Goal: Transaction & Acquisition: Download file/media

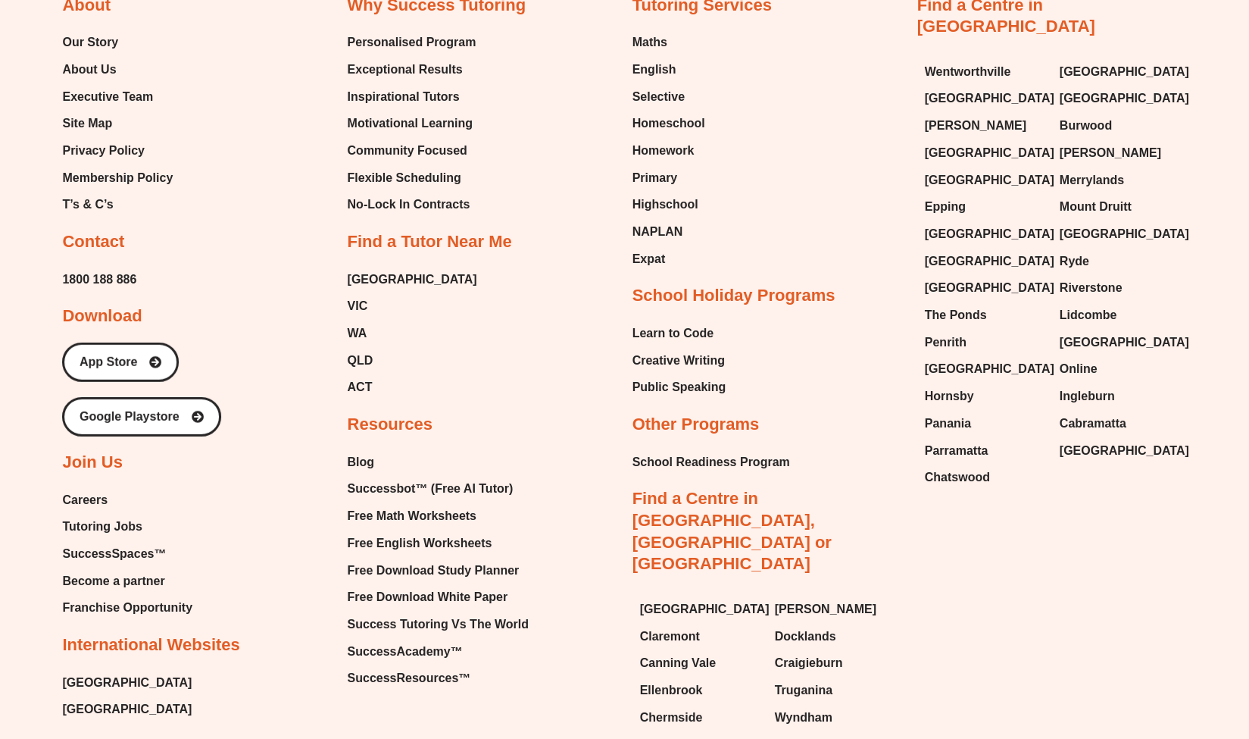
scroll to position [6544, 0]
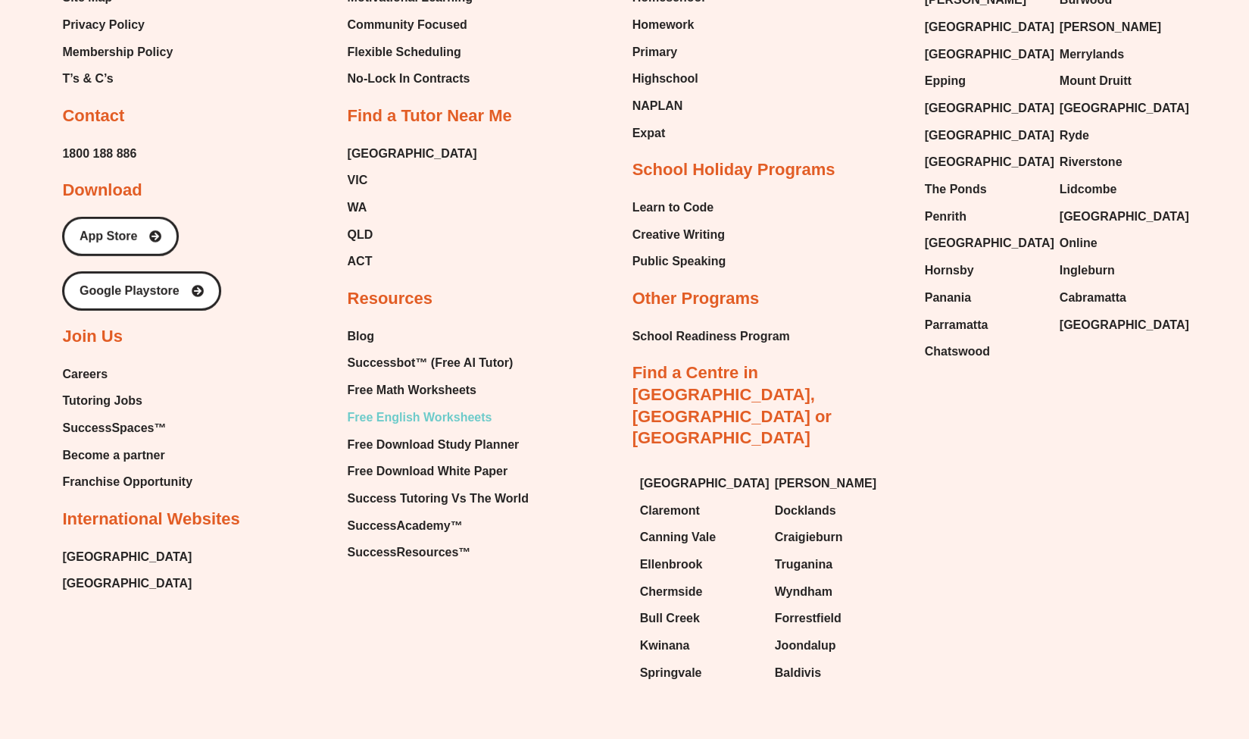
click at [439, 406] on span "Free English Worksheets" at bounding box center [419, 417] width 145 height 23
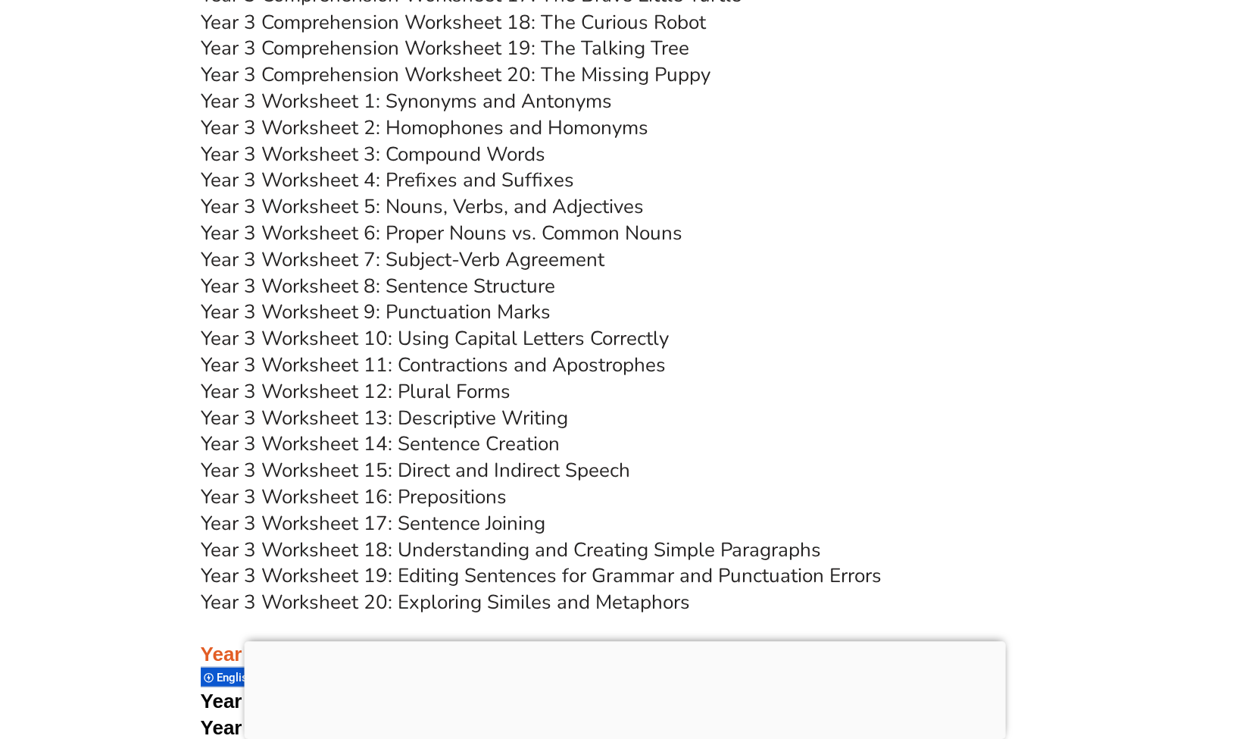
scroll to position [5587, 0]
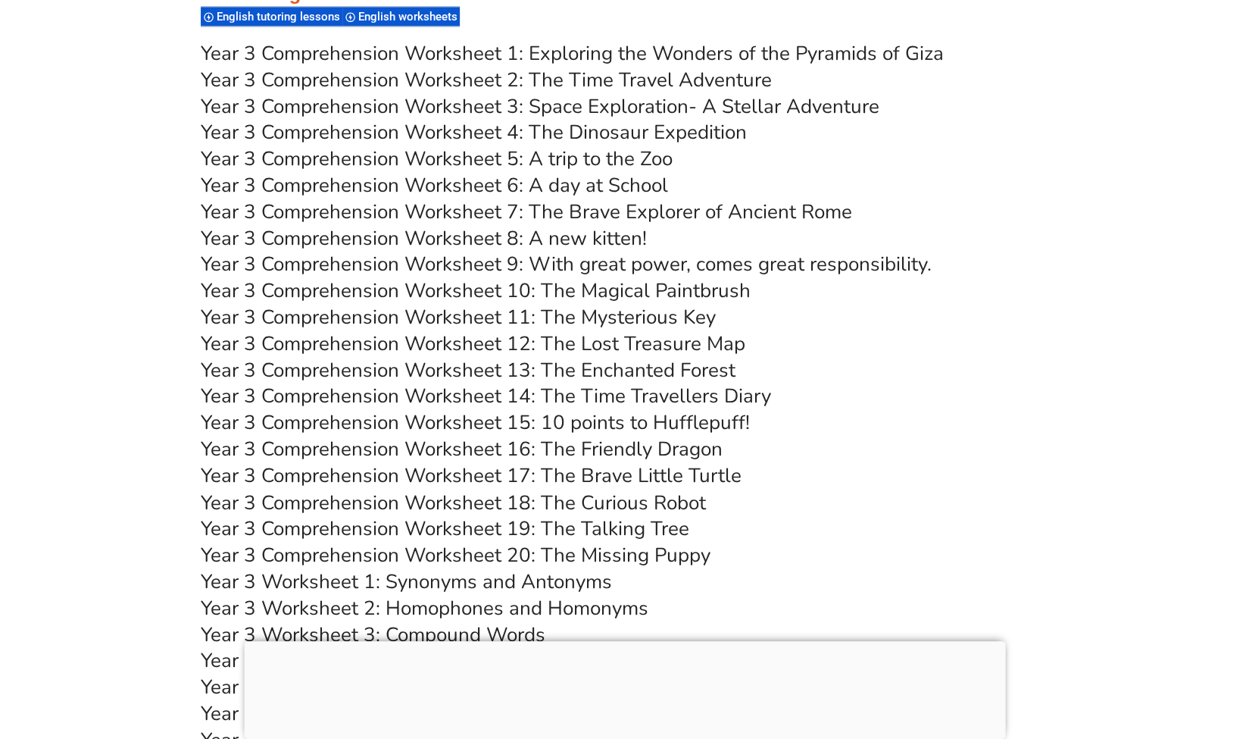
scroll to position [5111, 0]
click at [603, 560] on link "Year 3 Comprehension Worksheet 20: The Missing Puppy" at bounding box center [456, 555] width 510 height 27
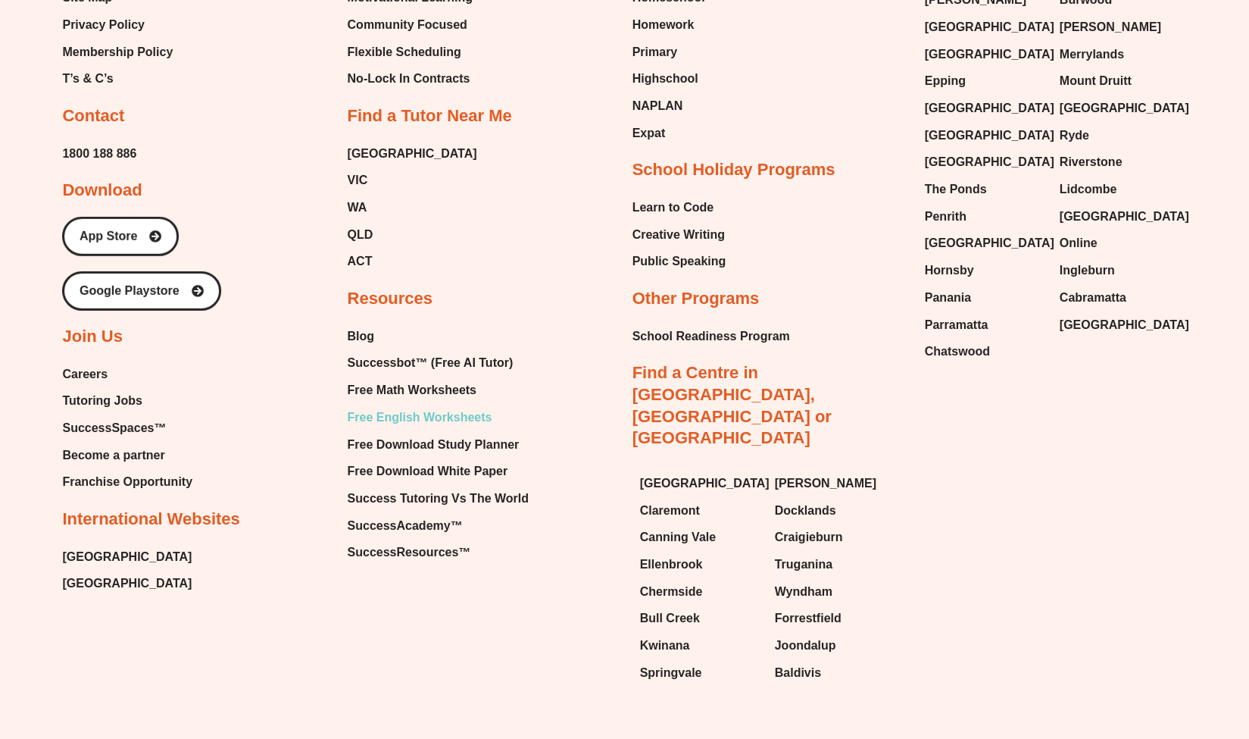
scroll to position [6528, 0]
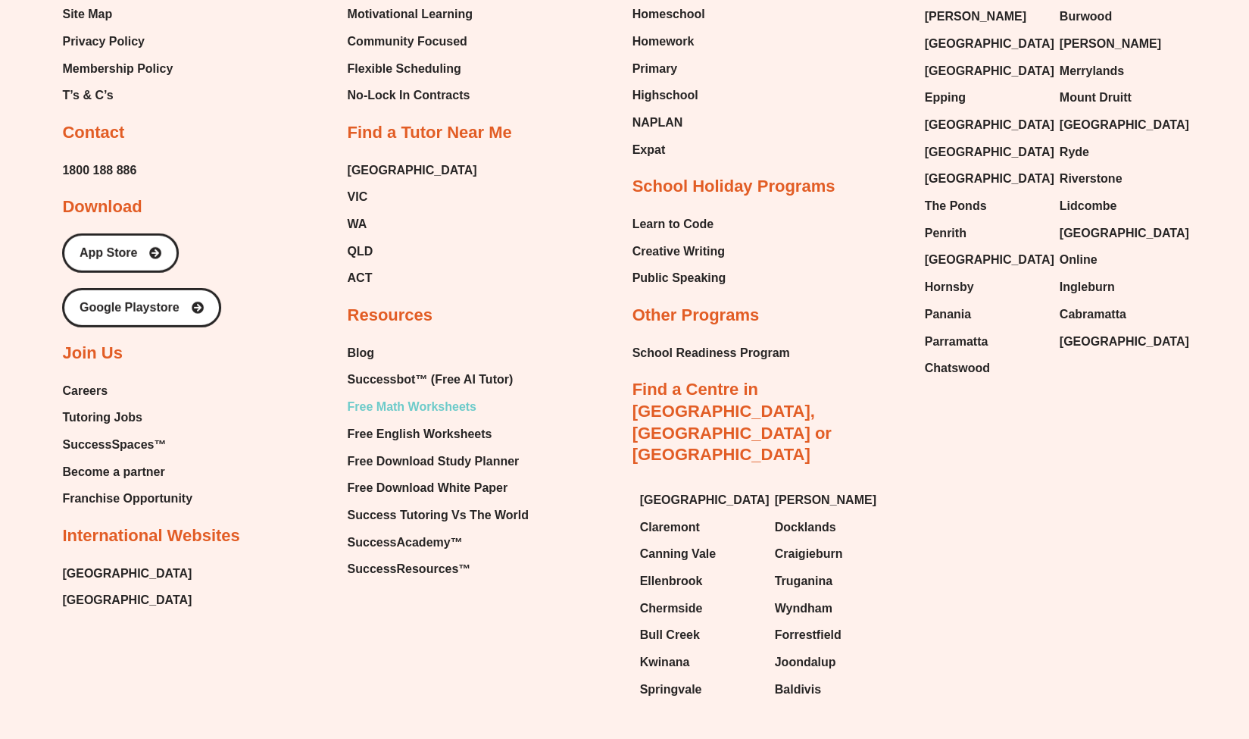
click at [389, 395] on span "Free Math Worksheets" at bounding box center [411, 406] width 129 height 23
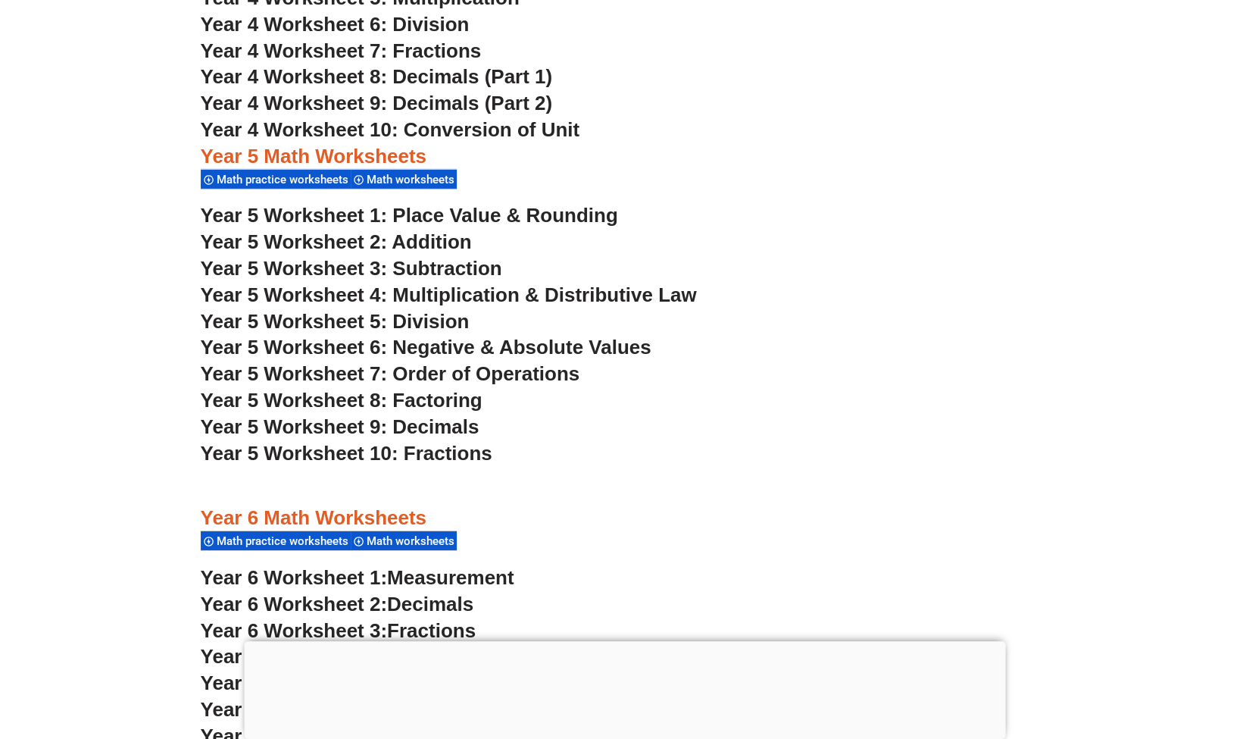
scroll to position [3096, 0]
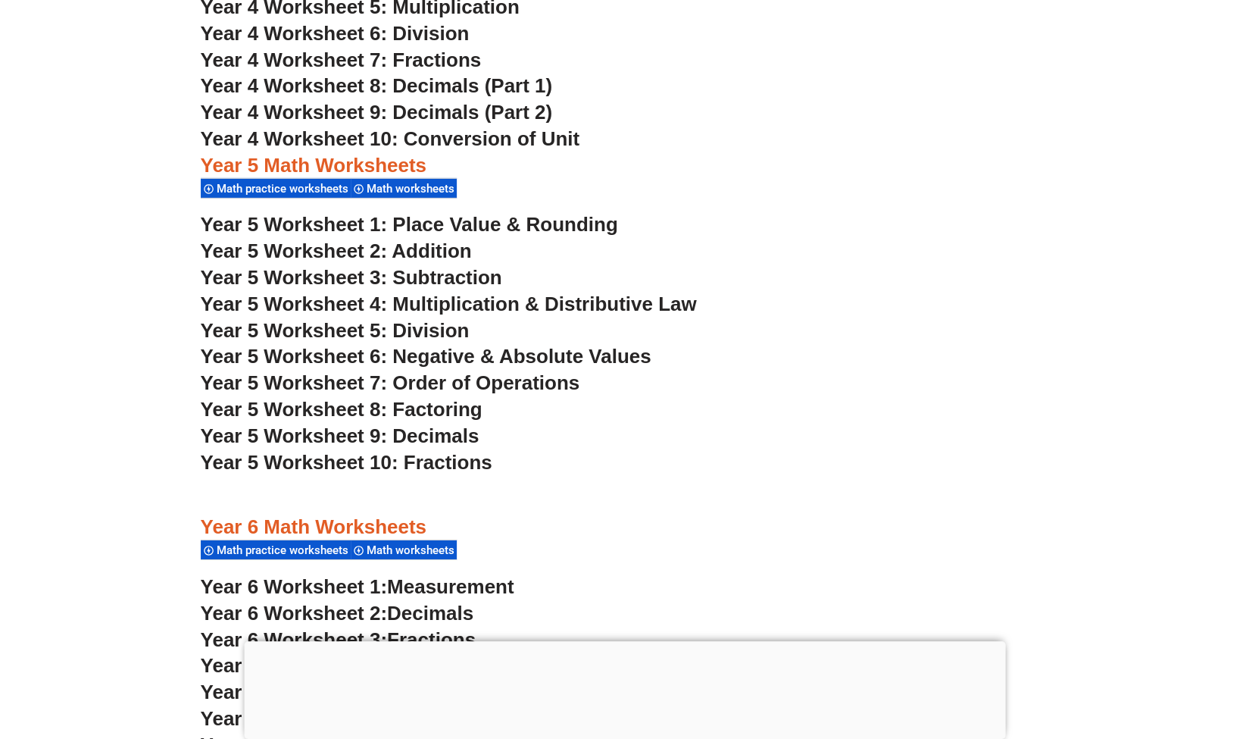
click at [437, 384] on span "Year 5 Worksheet 7: Order of Operations" at bounding box center [390, 382] width 379 height 23
